Goal: Transaction & Acquisition: Obtain resource

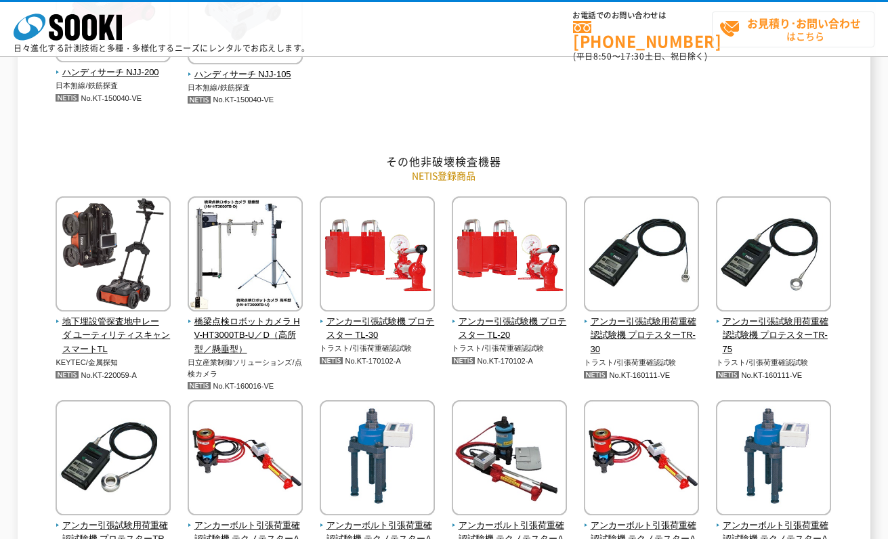
scroll to position [2279, 0]
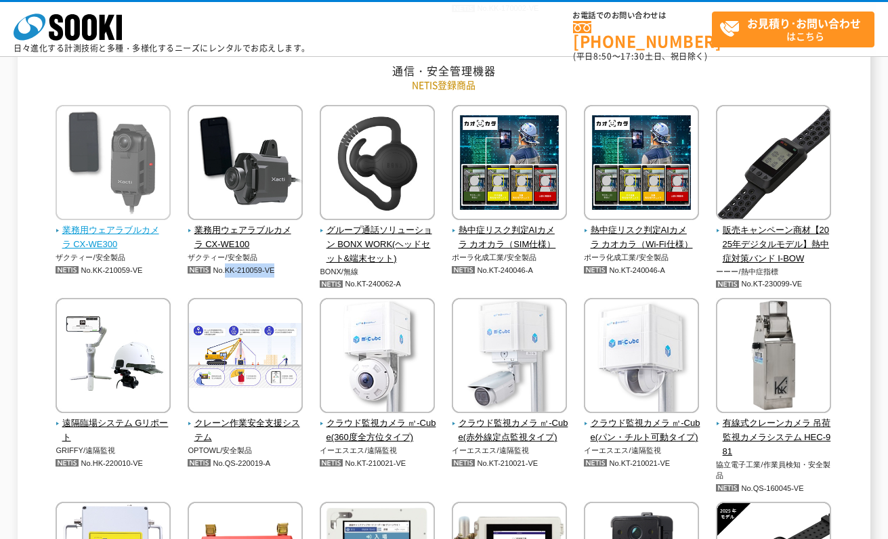
click at [87, 242] on span "業務用ウェアラブルカメラ CX-WE300" at bounding box center [114, 238] width 116 height 28
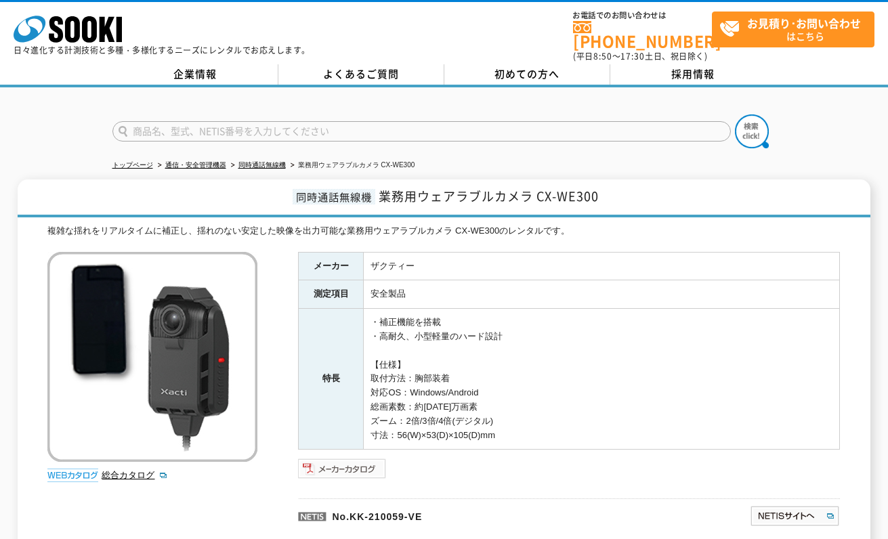
click at [360, 458] on img at bounding box center [342, 469] width 89 height 22
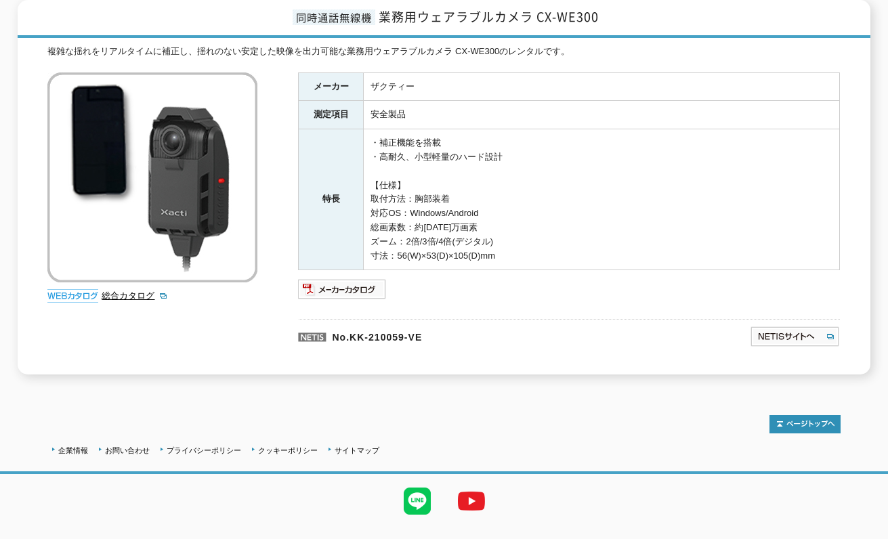
scroll to position [200, 0]
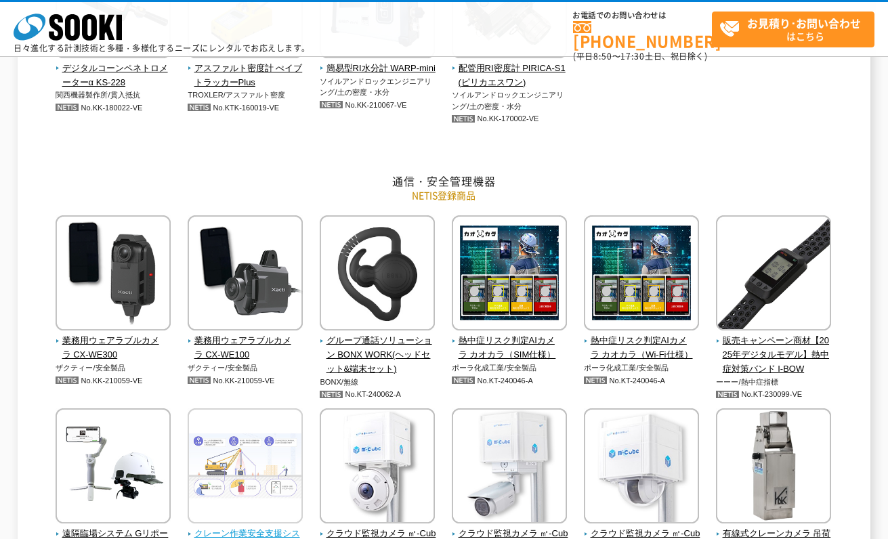
scroll to position [2370, 0]
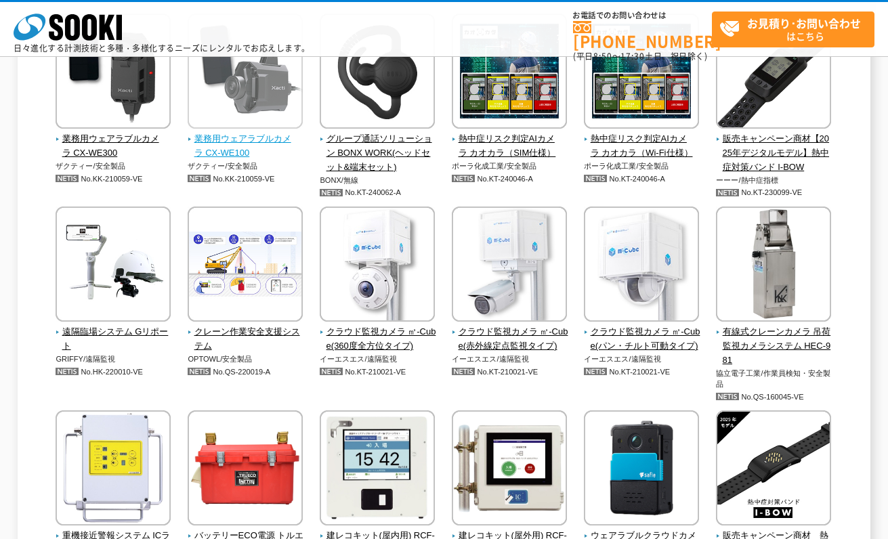
click at [220, 137] on span "業務用ウェアラブルカメラ CX-WE100" at bounding box center [246, 146] width 116 height 28
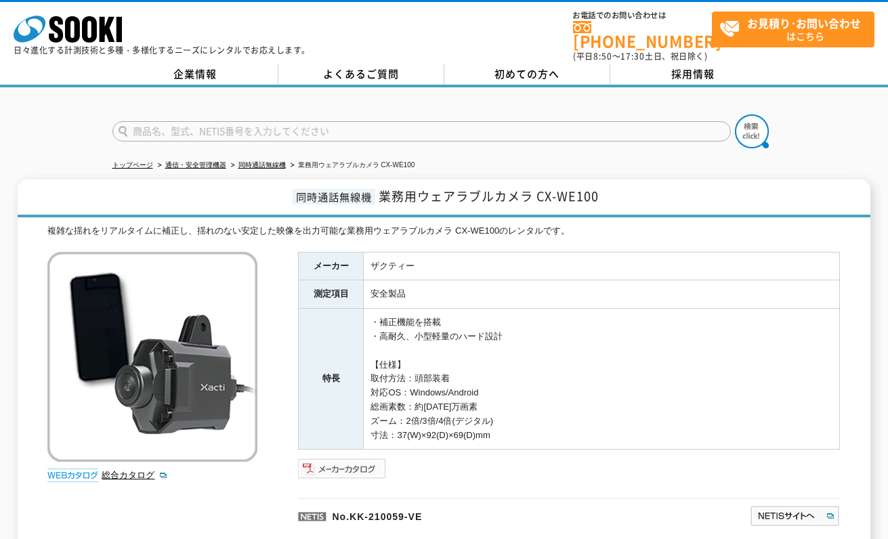
click at [360, 460] on img at bounding box center [342, 469] width 89 height 22
